Goal: Task Accomplishment & Management: Use online tool/utility

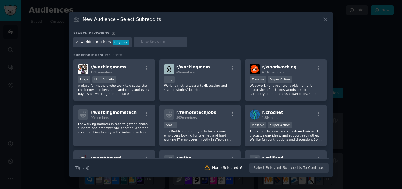
click at [77, 41] on icon at bounding box center [76, 42] width 3 height 3
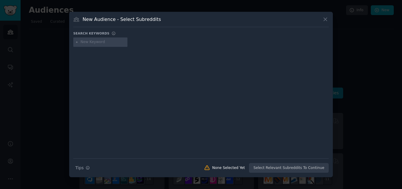
click at [91, 41] on input "text" at bounding box center [103, 41] width 45 height 5
click at [323, 20] on icon at bounding box center [326, 19] width 6 height 6
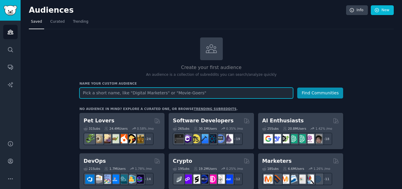
click at [144, 95] on input "text" at bounding box center [187, 92] width 214 height 11
type input "working mothers"
click at [298, 87] on button "Find Communities" at bounding box center [321, 92] width 46 height 11
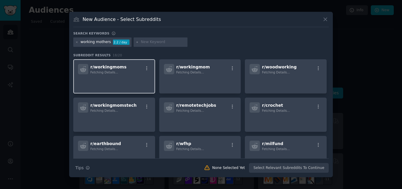
click at [127, 77] on p at bounding box center [114, 82] width 72 height 12
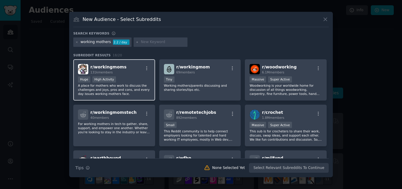
click at [133, 87] on p "A place for mothers who work to discuss the challenges and joys, pros and cons,…" at bounding box center [114, 89] width 72 height 12
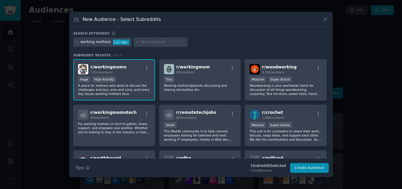
click at [144, 44] on input "text" at bounding box center [163, 41] width 45 height 5
type input "if there is an app for it"
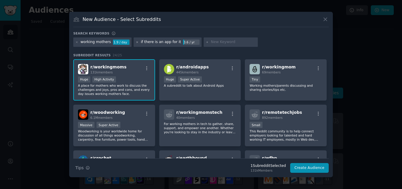
click at [136, 42] on icon at bounding box center [137, 42] width 3 height 3
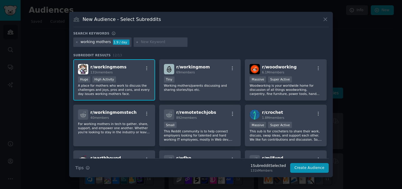
click at [150, 42] on input "text" at bounding box center [163, 41] width 45 height 5
click at [161, 44] on input "working mothers looking for" at bounding box center [163, 41] width 45 height 5
type input "working mother looking for"
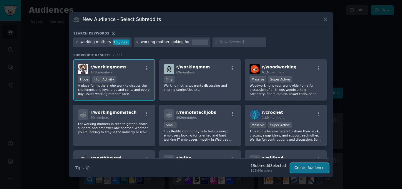
click at [314, 169] on button "Create Audience" at bounding box center [309, 168] width 39 height 10
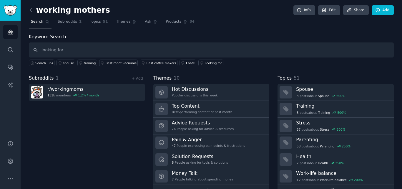
type input "looking for"
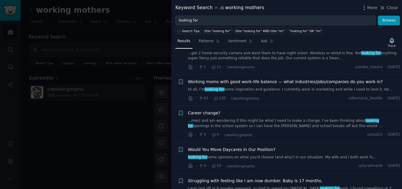
scroll to position [277, 0]
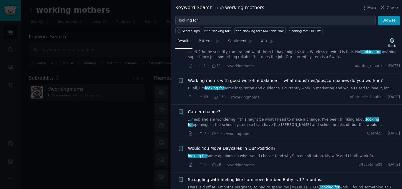
click at [127, 41] on div at bounding box center [201, 94] width 402 height 189
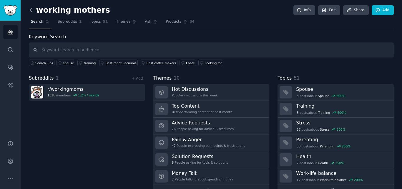
click at [32, 11] on icon at bounding box center [31, 10] width 6 height 6
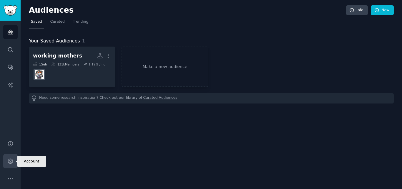
click at [9, 166] on link "Account" at bounding box center [10, 161] width 14 height 14
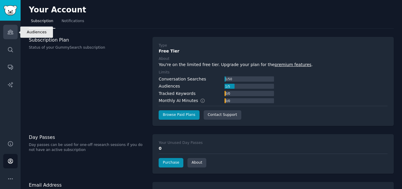
click at [6, 35] on link "Audiences" at bounding box center [10, 32] width 14 height 14
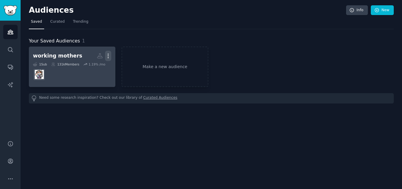
click at [110, 56] on icon "button" at bounding box center [108, 56] width 6 height 6
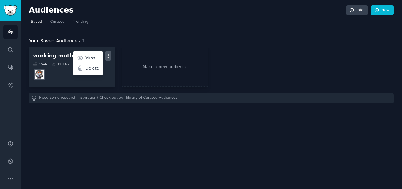
click at [99, 35] on div "Your Saved Audiences 1 working mothers More View Delete 1 Sub 131k Members 1.19…" at bounding box center [211, 66] width 365 height 74
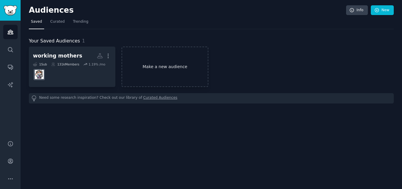
click at [165, 72] on link "Make a new audience" at bounding box center [165, 67] width 87 height 40
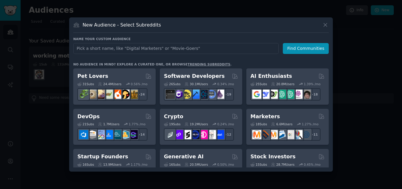
click at [194, 61] on div "Name your custom audience Audience Name Find Communities No audience in mind? E…" at bounding box center [201, 102] width 256 height 131
click at [189, 63] on link "trending subreddits" at bounding box center [209, 64] width 43 height 4
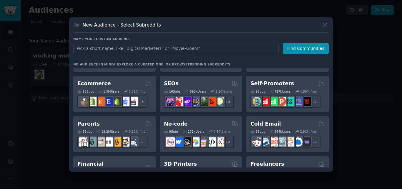
scroll to position [235, 0]
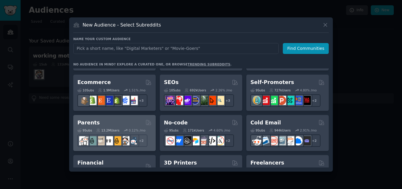
click at [118, 121] on div "Parents" at bounding box center [114, 122] width 74 height 7
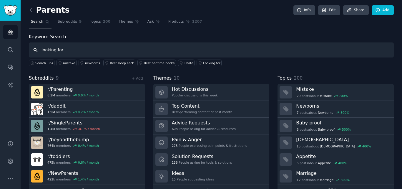
type input "looking for"
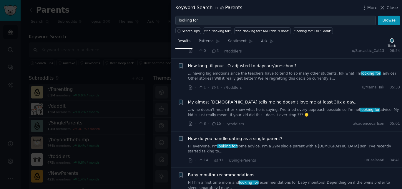
scroll to position [449, 0]
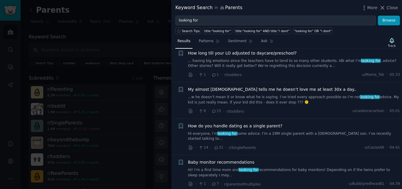
click at [115, 41] on div at bounding box center [201, 94] width 402 height 189
